Goal: Task Accomplishment & Management: Manage account settings

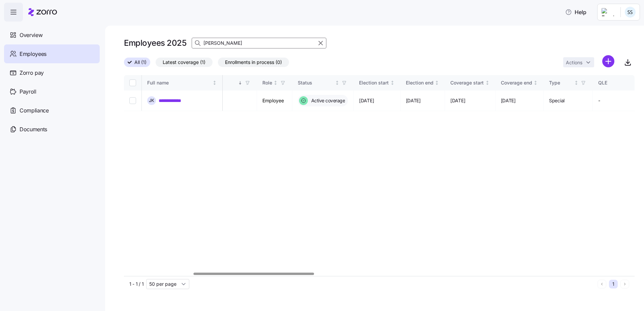
scroll to position [0, 292]
click at [294, 275] on div at bounding box center [254, 274] width 121 height 2
drag, startPoint x: 294, startPoint y: 280, endPoint x: 299, endPoint y: 280, distance: 4.8
click at [299, 280] on div "1 - 1 / 1 50 per page" at bounding box center [362, 284] width 466 height 10
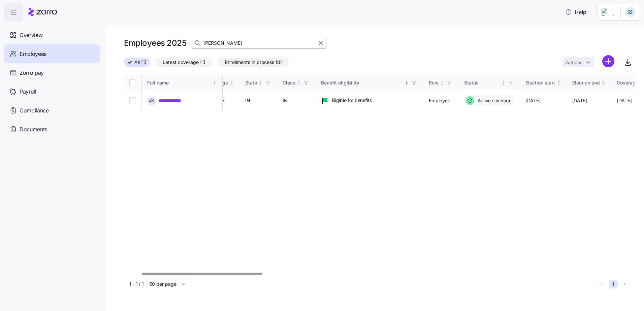
scroll to position [0, 0]
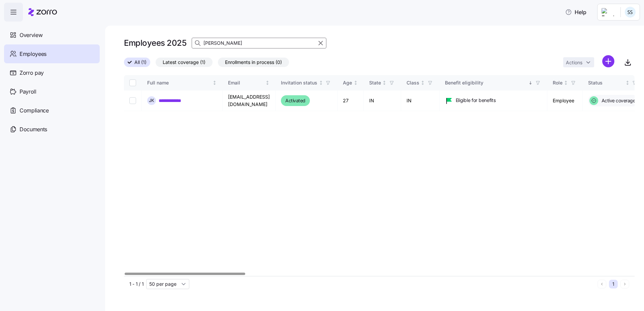
click at [136, 273] on div at bounding box center [185, 274] width 121 height 2
click at [172, 99] on link "**********" at bounding box center [173, 100] width 28 height 7
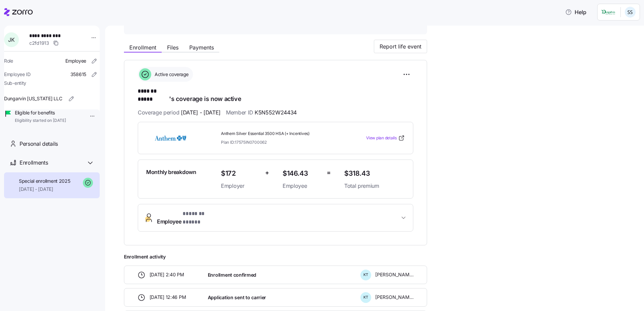
scroll to position [67, 0]
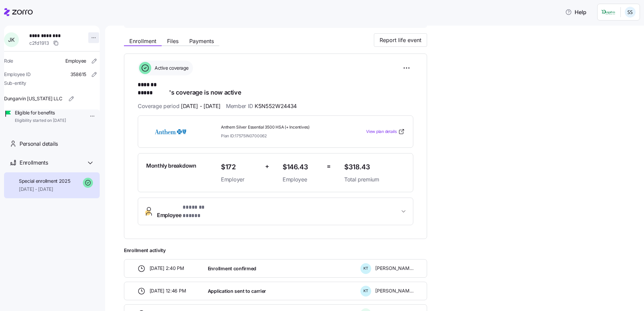
click at [91, 37] on html "**********" at bounding box center [322, 153] width 644 height 307
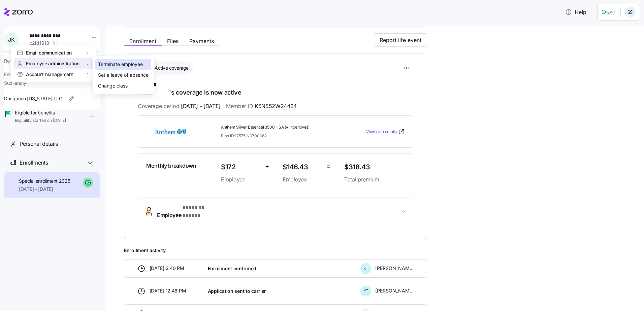
click at [111, 63] on div "Terminate employee" at bounding box center [120, 64] width 45 height 7
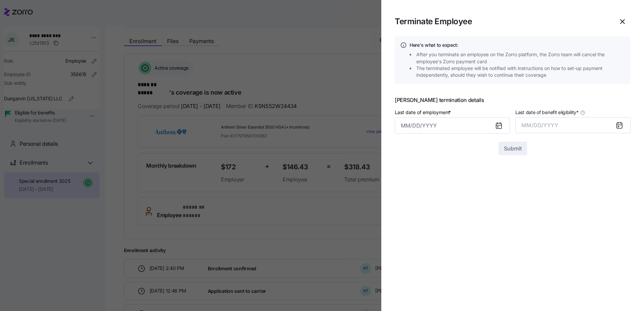
click at [507, 125] on div at bounding box center [502, 126] width 16 height 16
click at [497, 125] on icon at bounding box center [498, 125] width 5 height 0
click at [477, 128] on input "Last date of employment *" at bounding box center [452, 126] width 115 height 16
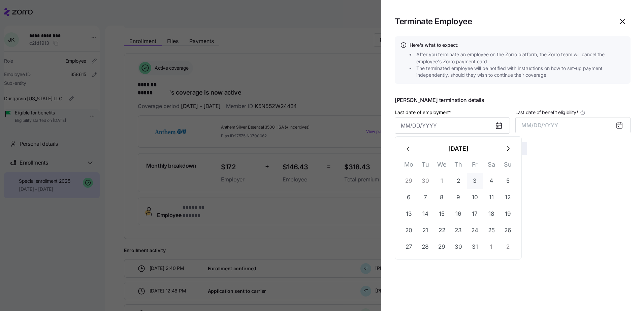
click at [474, 182] on button "3" at bounding box center [475, 181] width 16 height 16
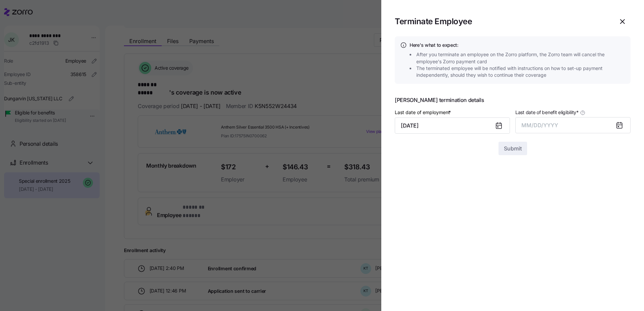
type input "[DATE]"
click at [556, 123] on span "MM/DD/YYYY" at bounding box center [540, 125] width 37 height 7
click at [536, 220] on button "Oct" at bounding box center [540, 217] width 38 height 16
click at [519, 150] on span "Submit" at bounding box center [513, 149] width 18 height 8
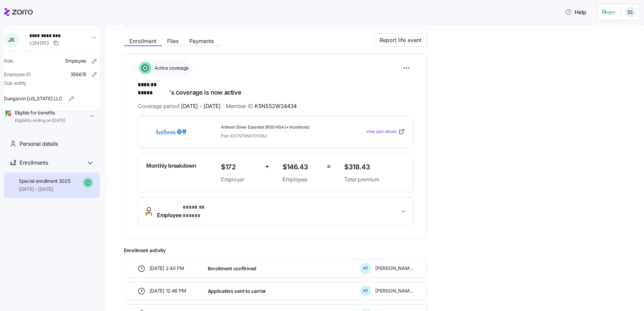
click at [28, 10] on icon at bounding box center [18, 12] width 29 height 8
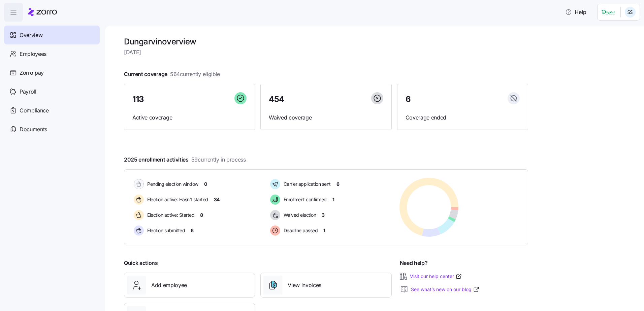
drag, startPoint x: 45, startPoint y: 10, endPoint x: 167, endPoint y: 103, distance: 153.2
click at [45, 10] on icon at bounding box center [42, 12] width 29 height 8
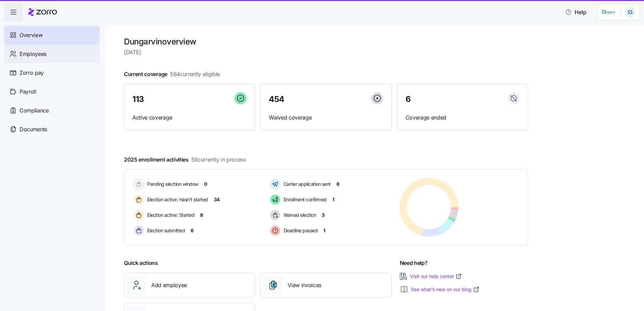
click at [41, 54] on span "Employees" at bounding box center [33, 54] width 27 height 8
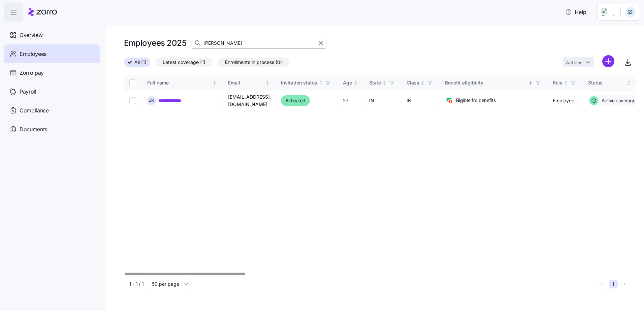
click at [249, 43] on input "[PERSON_NAME]" at bounding box center [259, 43] width 135 height 11
click at [0, 16] on html "**********" at bounding box center [322, 153] width 644 height 307
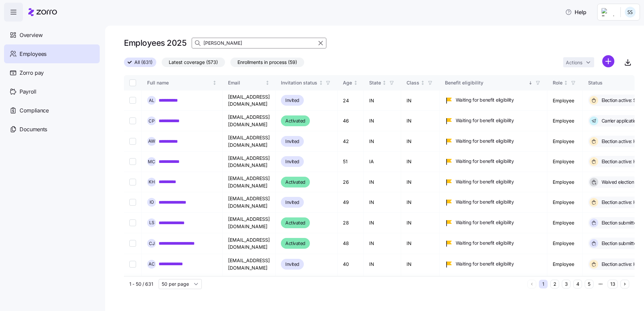
type input "[PERSON_NAME]"
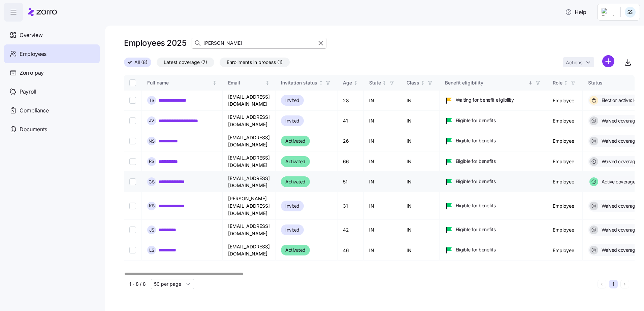
click at [181, 179] on link "**********" at bounding box center [176, 182] width 34 height 7
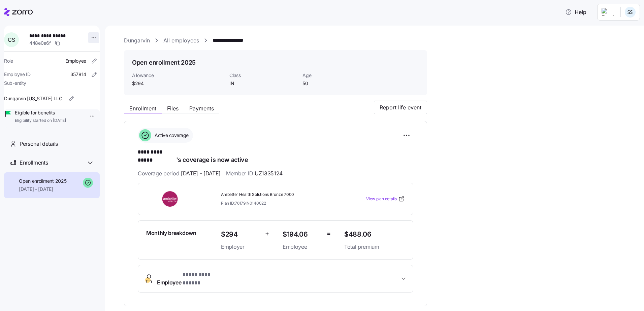
click at [93, 36] on html "**********" at bounding box center [322, 153] width 644 height 307
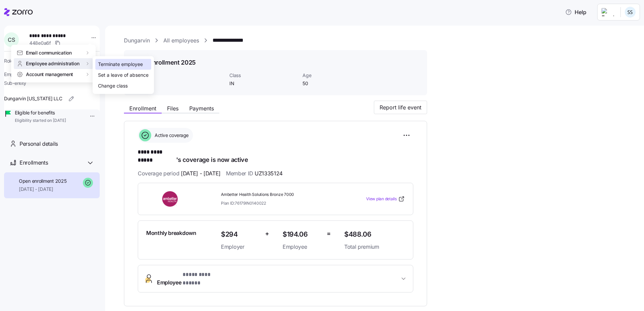
click at [107, 68] on div "Terminate employee" at bounding box center [123, 64] width 56 height 11
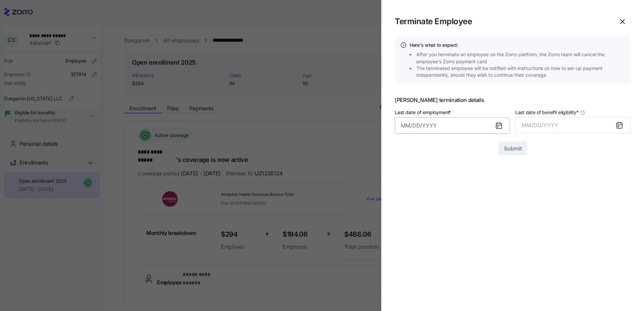
click at [431, 128] on input "Last date of employment *" at bounding box center [452, 126] width 115 height 16
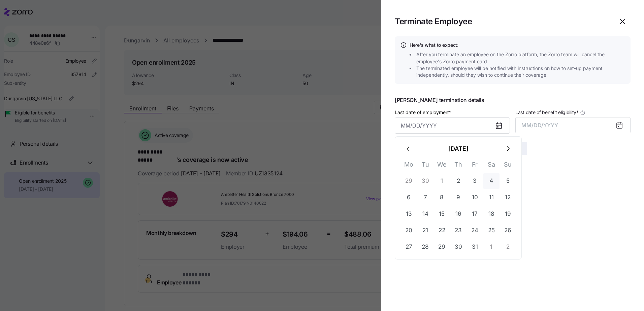
click at [491, 179] on button "4" at bounding box center [492, 181] width 16 height 16
type input "[DATE]"
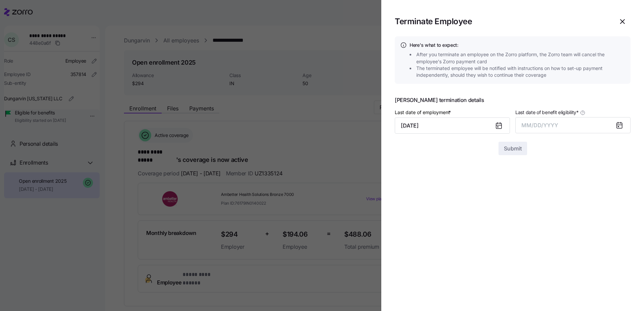
click at [616, 126] on icon at bounding box center [620, 125] width 8 height 8
click at [621, 125] on icon at bounding box center [619, 125] width 5 height 0
click at [557, 123] on span "MM/DD/YYYY" at bounding box center [540, 125] width 37 height 7
click at [540, 219] on button "Oct" at bounding box center [540, 217] width 38 height 16
click at [518, 141] on div at bounding box center [513, 138] width 236 height 8
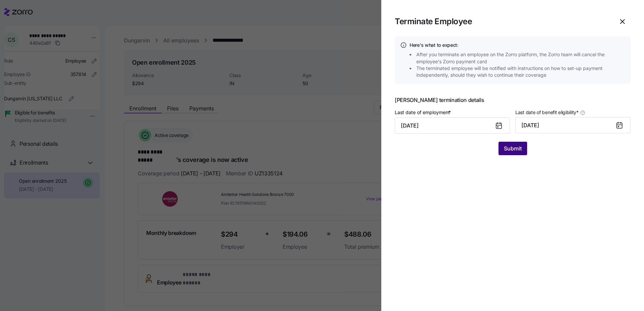
click at [519, 151] on span "Submit" at bounding box center [513, 149] width 18 height 8
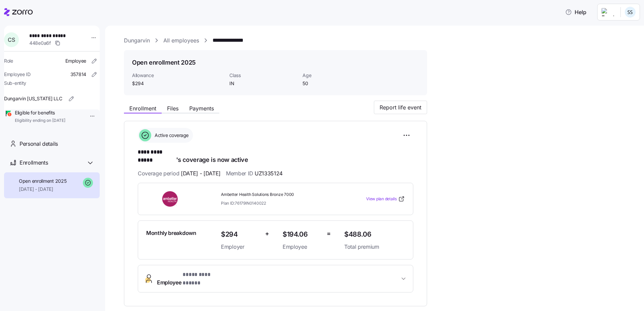
click at [32, 11] on icon at bounding box center [22, 12] width 21 height 5
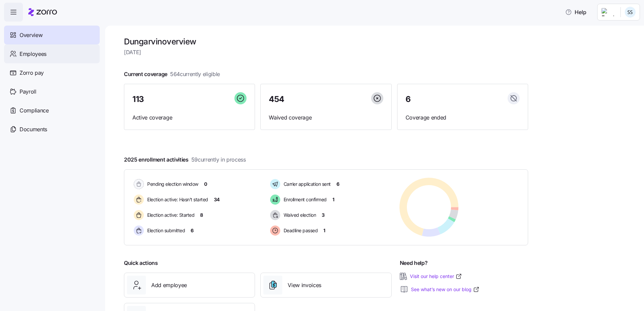
click at [64, 54] on div "Employees" at bounding box center [52, 53] width 96 height 19
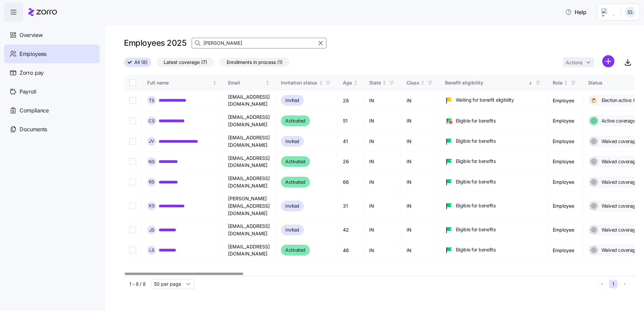
drag, startPoint x: 248, startPoint y: 43, endPoint x: -2, endPoint y: 33, distance: 249.9
click at [0, 33] on html "**********" at bounding box center [322, 153] width 644 height 307
type input "wise"
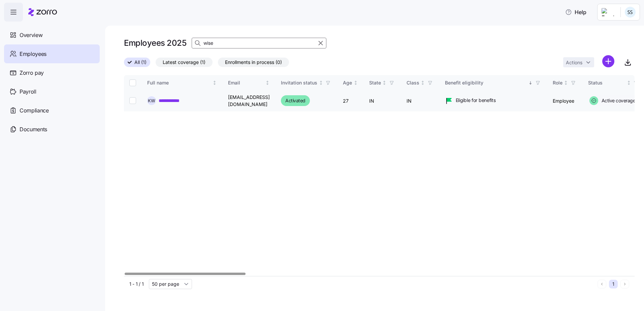
click at [170, 99] on link "**********" at bounding box center [173, 100] width 29 height 7
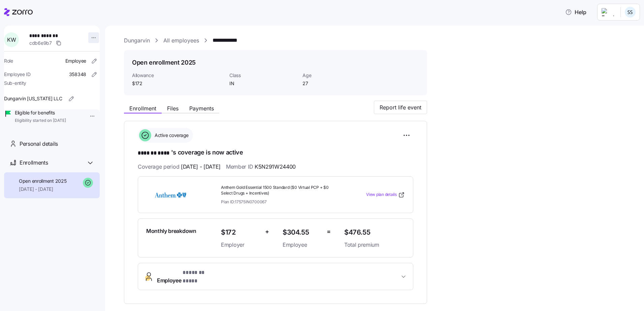
click at [90, 38] on html "**********" at bounding box center [322, 153] width 644 height 307
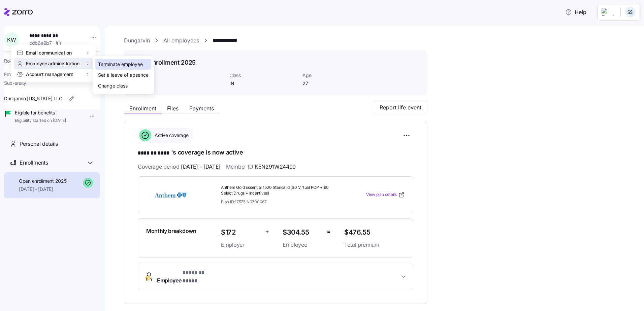
click at [105, 64] on div "Terminate employee" at bounding box center [120, 64] width 45 height 7
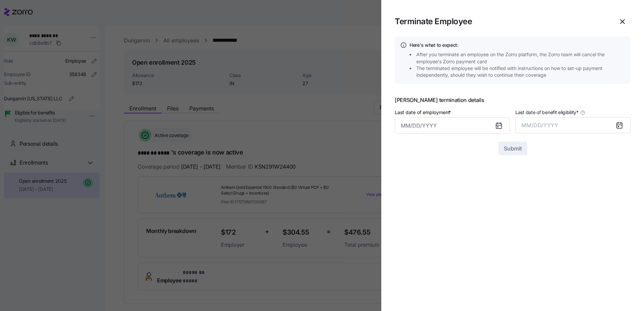
click at [500, 127] on icon at bounding box center [498, 125] width 5 height 5
click at [433, 119] on input "Last date of employment *" at bounding box center [452, 126] width 115 height 16
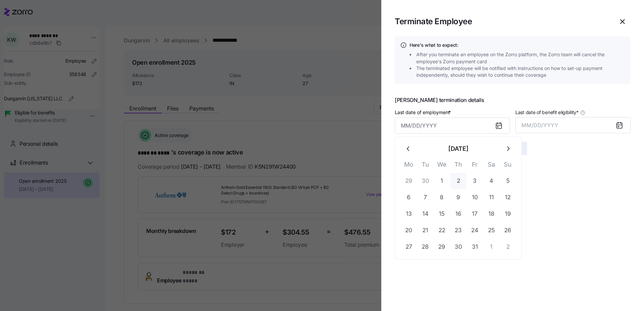
click at [459, 178] on button "2" at bounding box center [459, 181] width 16 height 16
type input "[DATE]"
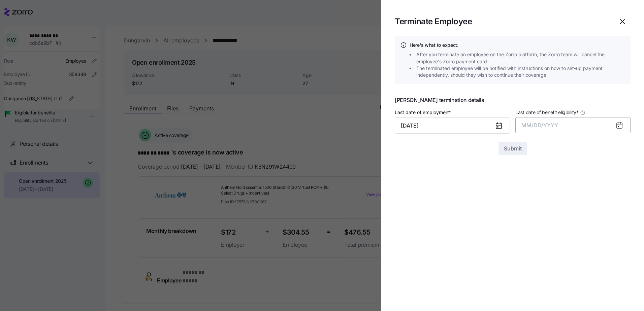
click at [536, 124] on span "MM/DD/YYYY" at bounding box center [540, 125] width 37 height 7
click at [539, 215] on button "Oct" at bounding box center [540, 217] width 38 height 16
click at [510, 151] on span "Submit" at bounding box center [513, 149] width 18 height 8
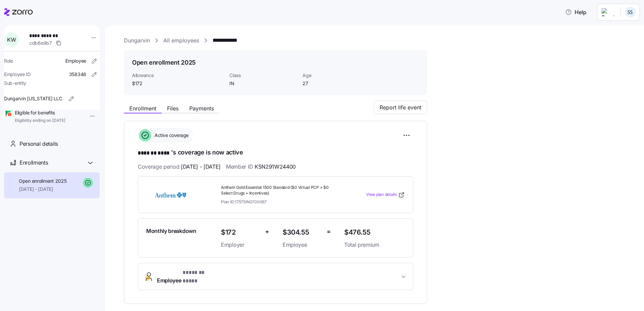
drag, startPoint x: 12, startPoint y: 14, endPoint x: 19, endPoint y: 16, distance: 7.5
click at [12, 14] on icon at bounding box center [18, 12] width 29 height 8
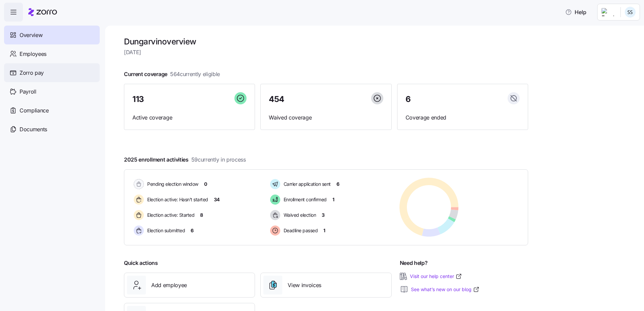
click at [56, 64] on div "Zorro pay" at bounding box center [52, 72] width 96 height 19
click at [53, 54] on div "Employees" at bounding box center [52, 53] width 96 height 19
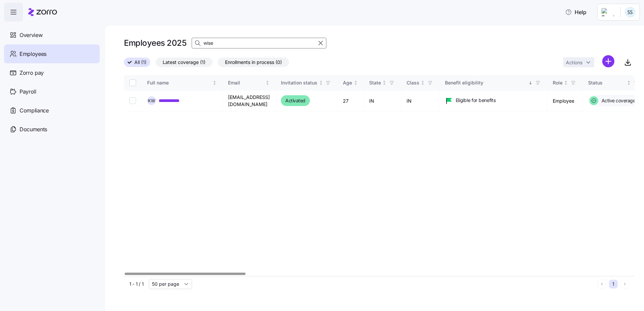
drag, startPoint x: 221, startPoint y: 43, endPoint x: 172, endPoint y: 46, distance: 49.6
click at [177, 45] on div "Employees 2025 wise" at bounding box center [379, 42] width 511 height 13
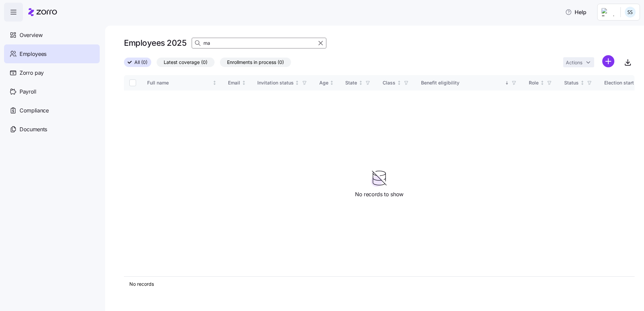
type input "m"
